Goal: Information Seeking & Learning: Learn about a topic

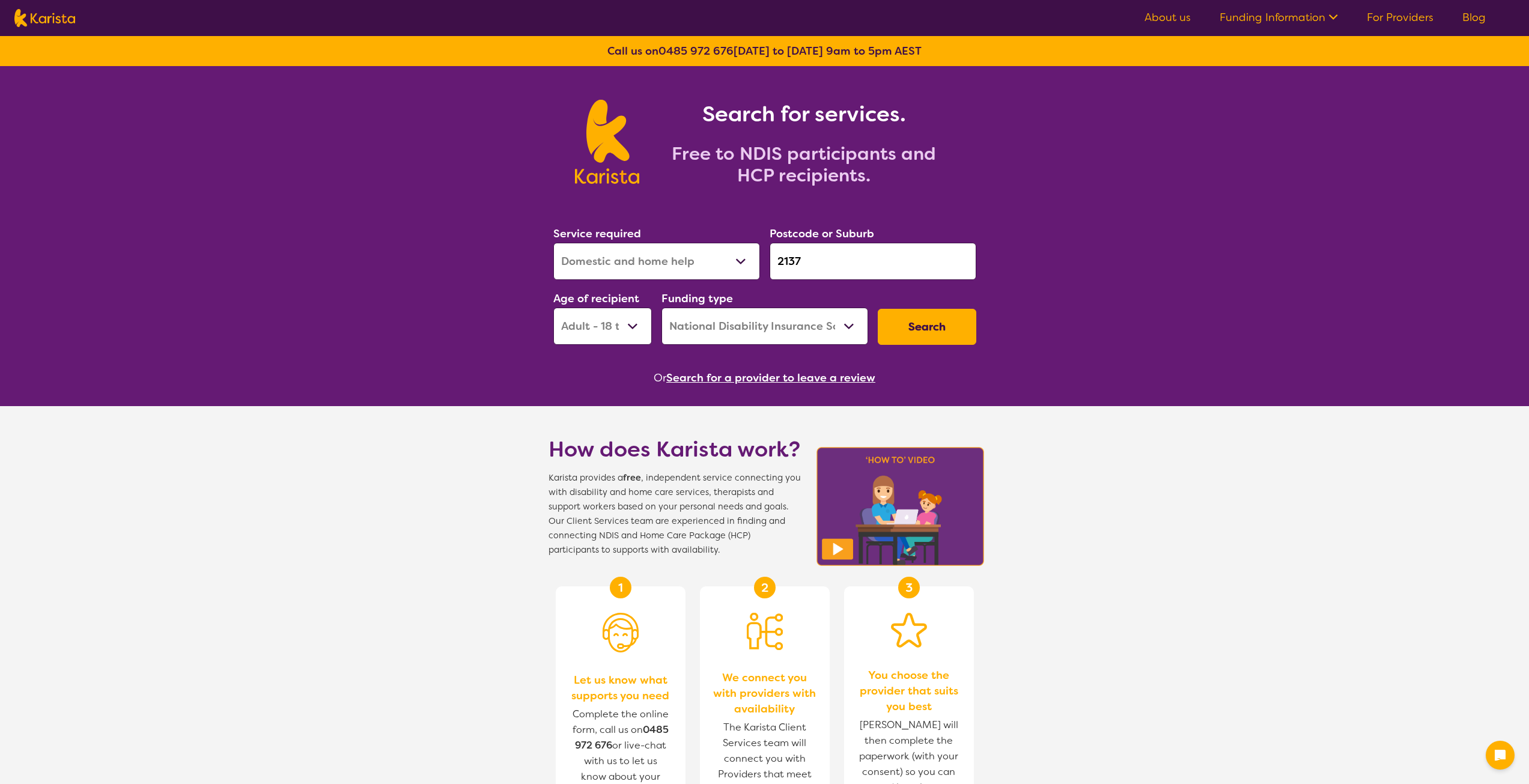
select select "Domestic and home help"
select select "AD"
select select "NDIS"
drag, startPoint x: 0, startPoint y: 0, endPoint x: 751, endPoint y: 259, distance: 794.4
click at [751, 259] on div "Service required Allied Health Assistant Assessment ([MEDICAL_DATA] or [MEDICAL…" at bounding box center [765, 285] width 433 height 130
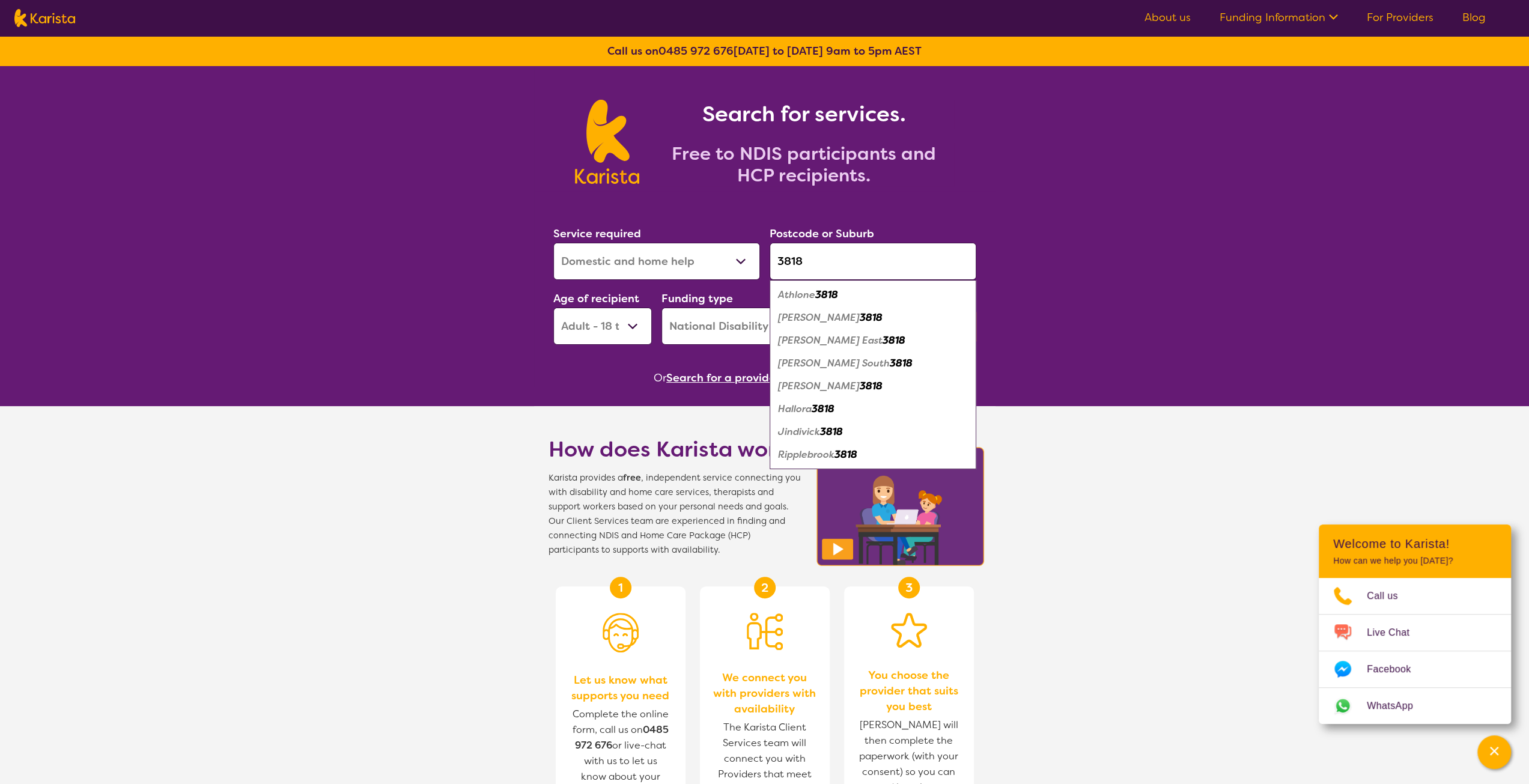
type input "3818"
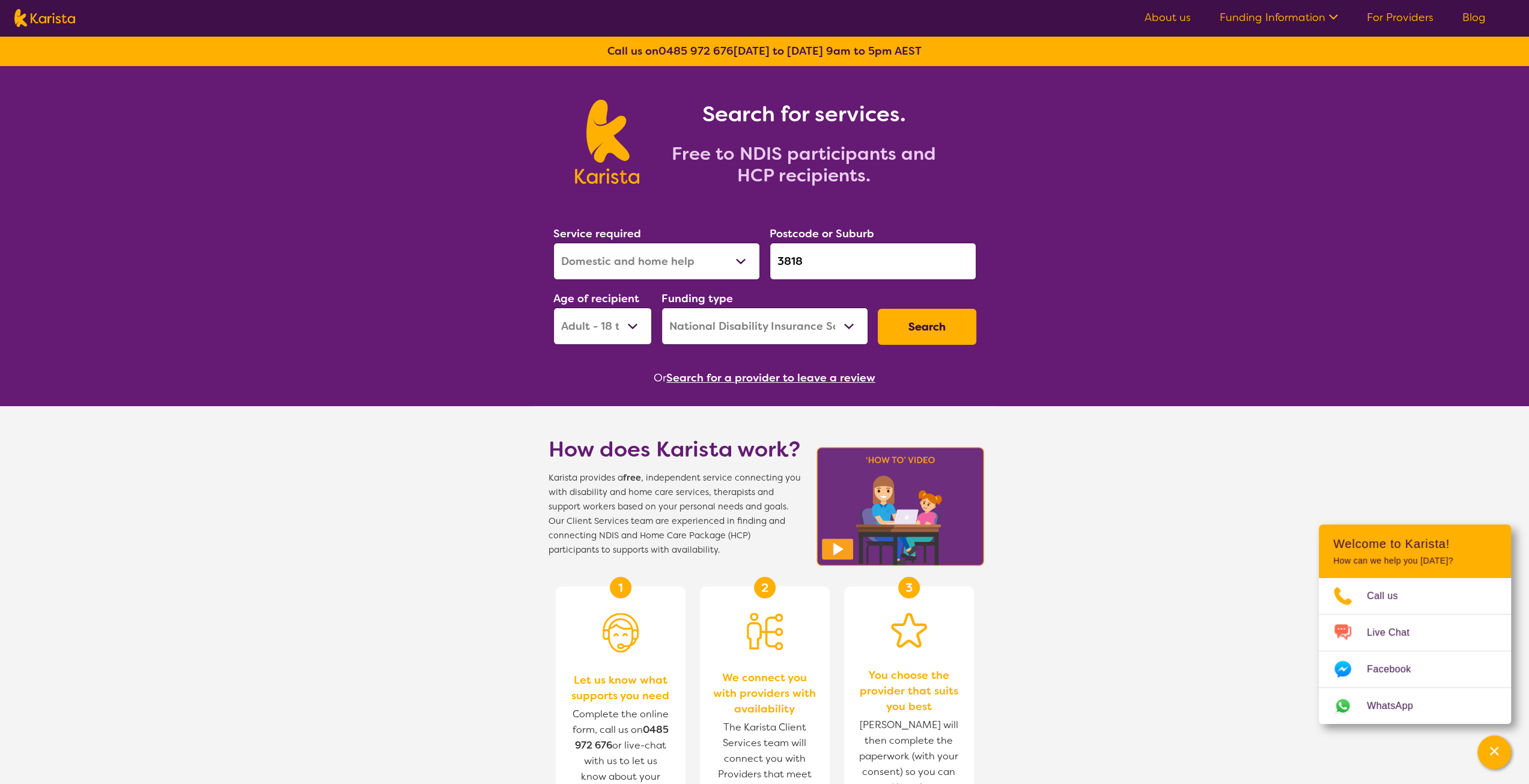
click at [690, 267] on select "Allied Health Assistant Assessment ([MEDICAL_DATA] or [MEDICAL_DATA]) Behaviour…" at bounding box center [657, 261] width 206 height 37
select select "[MEDICAL_DATA]"
click at [553, 242] on select "Allied Health Assistant Assessment ([MEDICAL_DATA] or [MEDICAL_DATA]) Behaviour…" at bounding box center [657, 261] width 206 height 37
click at [627, 330] on select "Early Childhood - 0 to 9 Child - 10 to 11 Adolescent - 12 to 17 Adult - 18 to 6…" at bounding box center [603, 326] width 98 height 37
select select "EC"
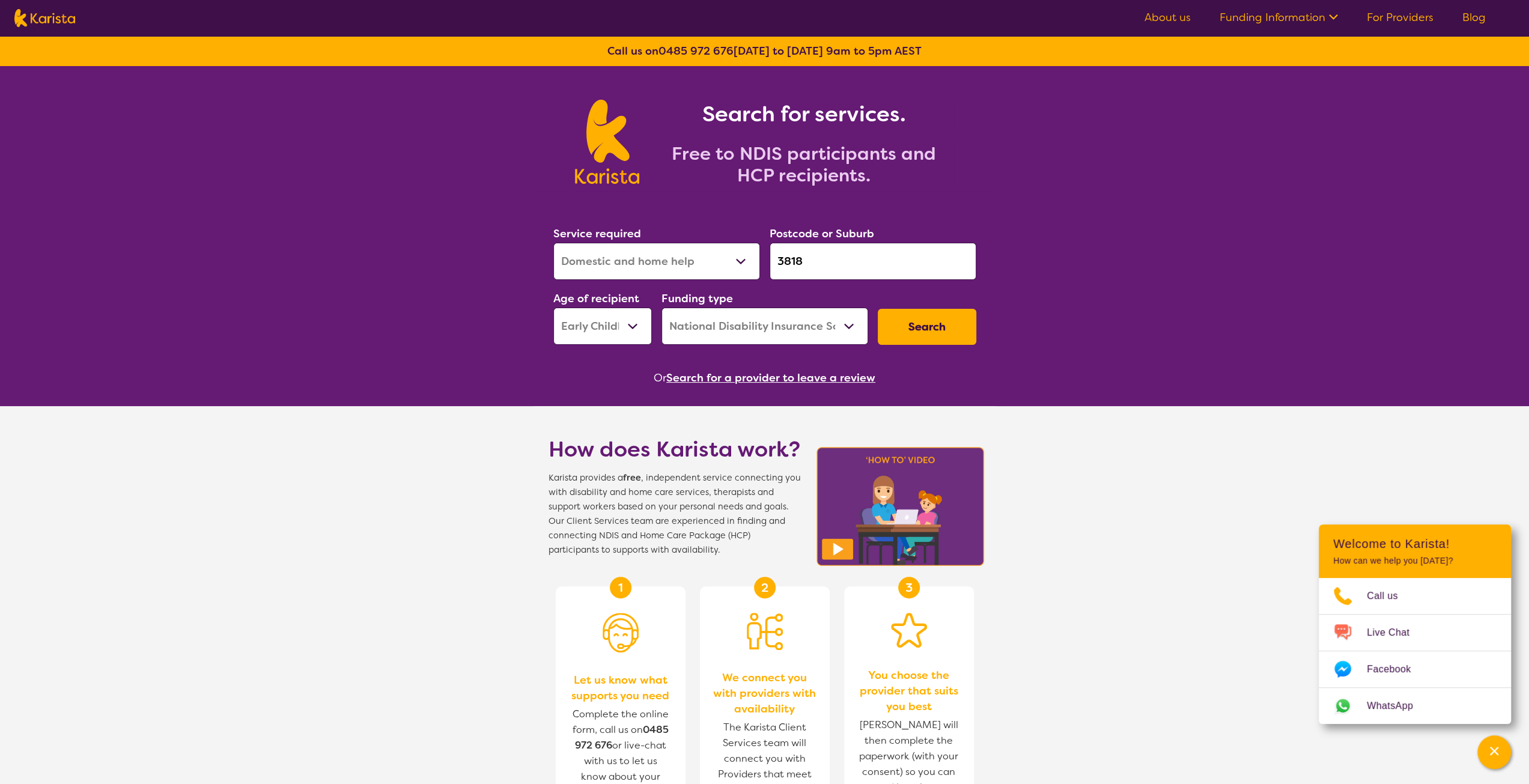
click at [553, 308] on select "Early Childhood - 0 to 9 Child - 10 to 11 Adolescent - 12 to 17 Adult - 18 to 6…" at bounding box center [603, 326] width 98 height 37
click at [937, 331] on button "Search" at bounding box center [927, 327] width 98 height 36
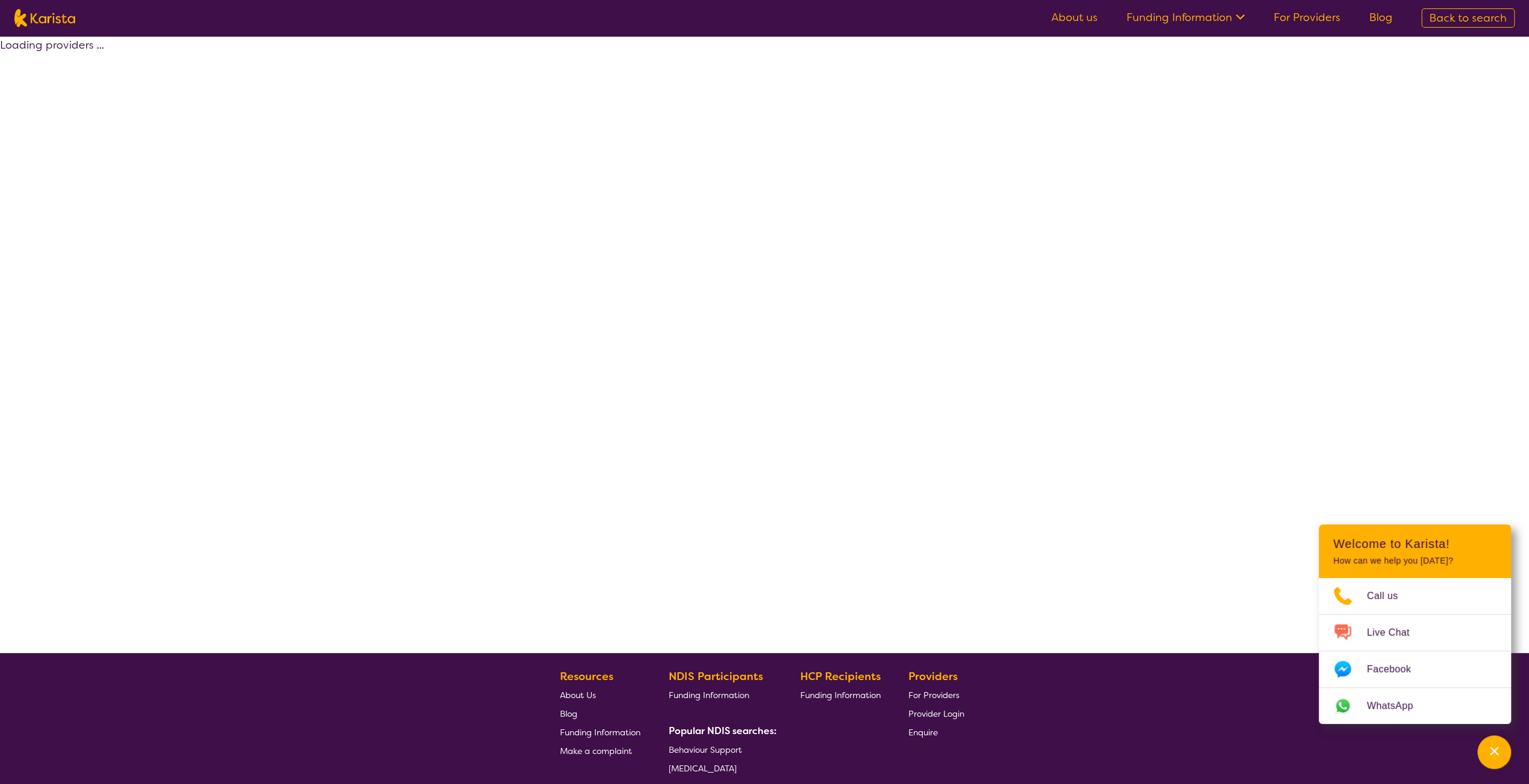
select select "by_score"
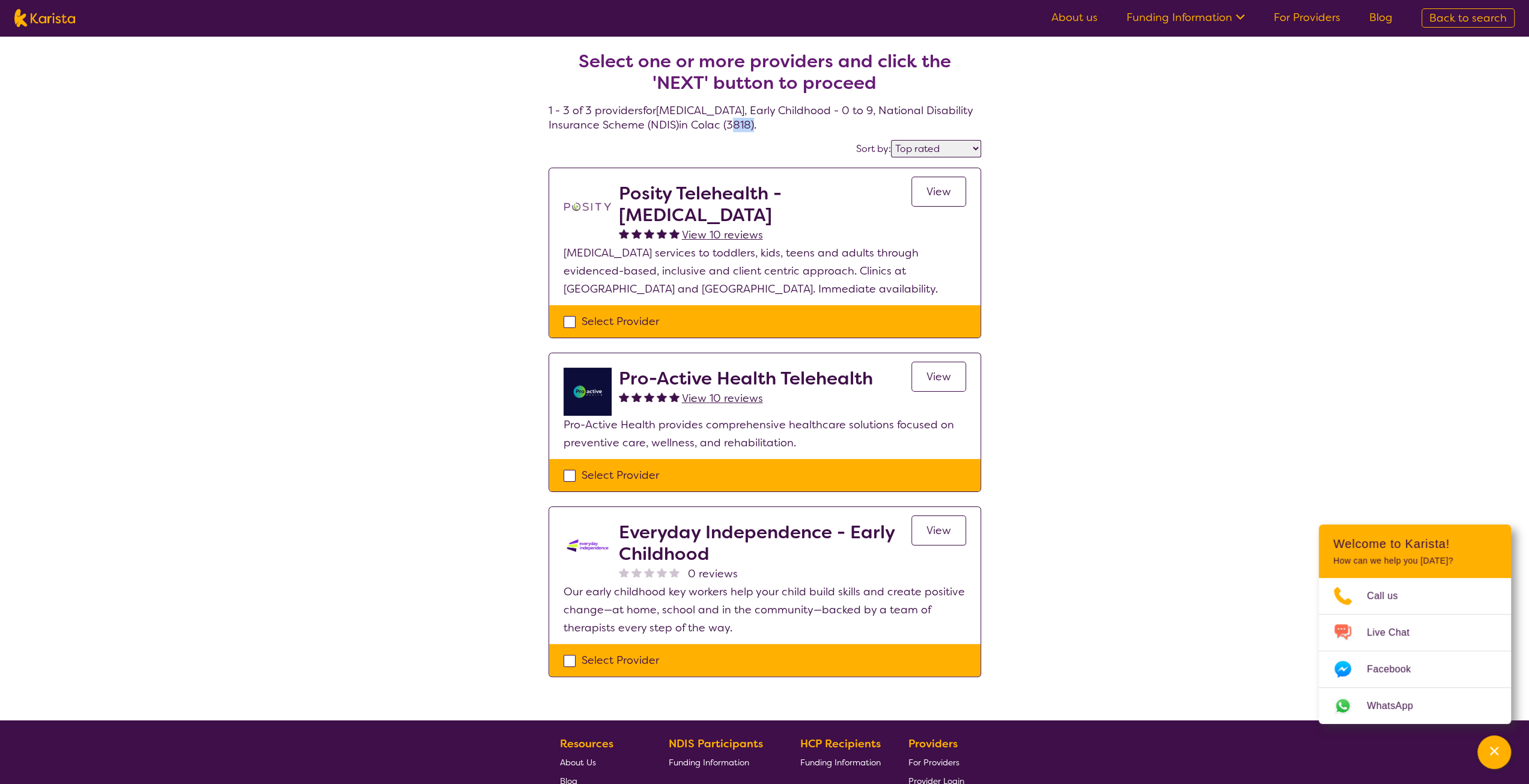
drag, startPoint x: 778, startPoint y: 125, endPoint x: 801, endPoint y: 126, distance: 23.0
click at [801, 126] on h4 "Select one or more providers and click the 'NEXT' button to proceed 1 - 3 of 3 …" at bounding box center [765, 77] width 433 height 111
click at [1193, 180] on div "Select one or more providers and click the 'NEXT' button to proceed 1 - 3 of 3 …" at bounding box center [764, 378] width 1529 height 684
